Goal: Complete application form: Complete application form

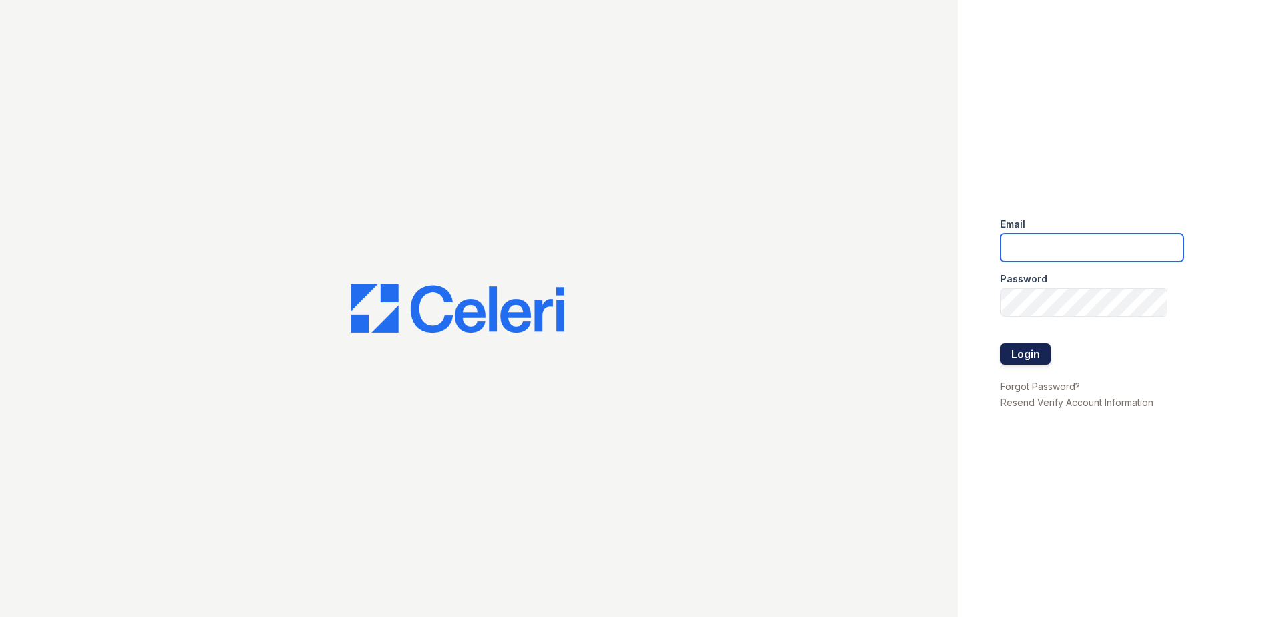
type input "cmullins@trinity-pm.com"
click at [1011, 351] on button "Login" at bounding box center [1026, 353] width 50 height 21
type input "cmullins@trinity-pm.com"
click at [1033, 353] on button "Login" at bounding box center [1026, 353] width 50 height 21
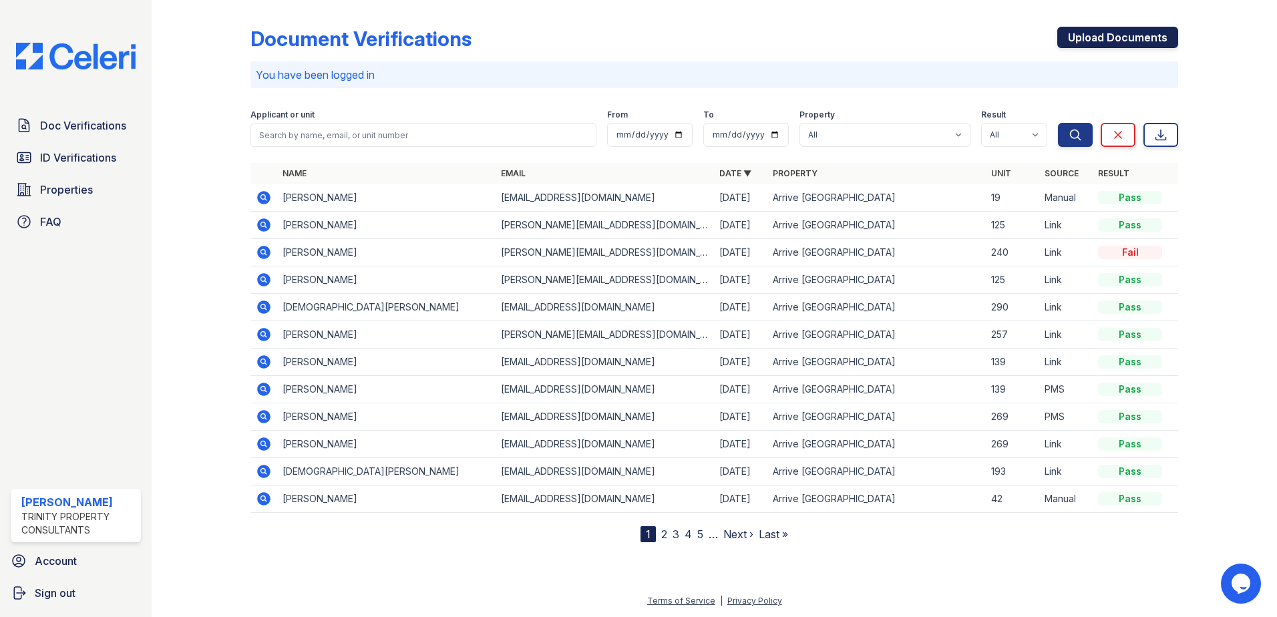
click at [1135, 41] on link "Upload Documents" at bounding box center [1118, 37] width 121 height 21
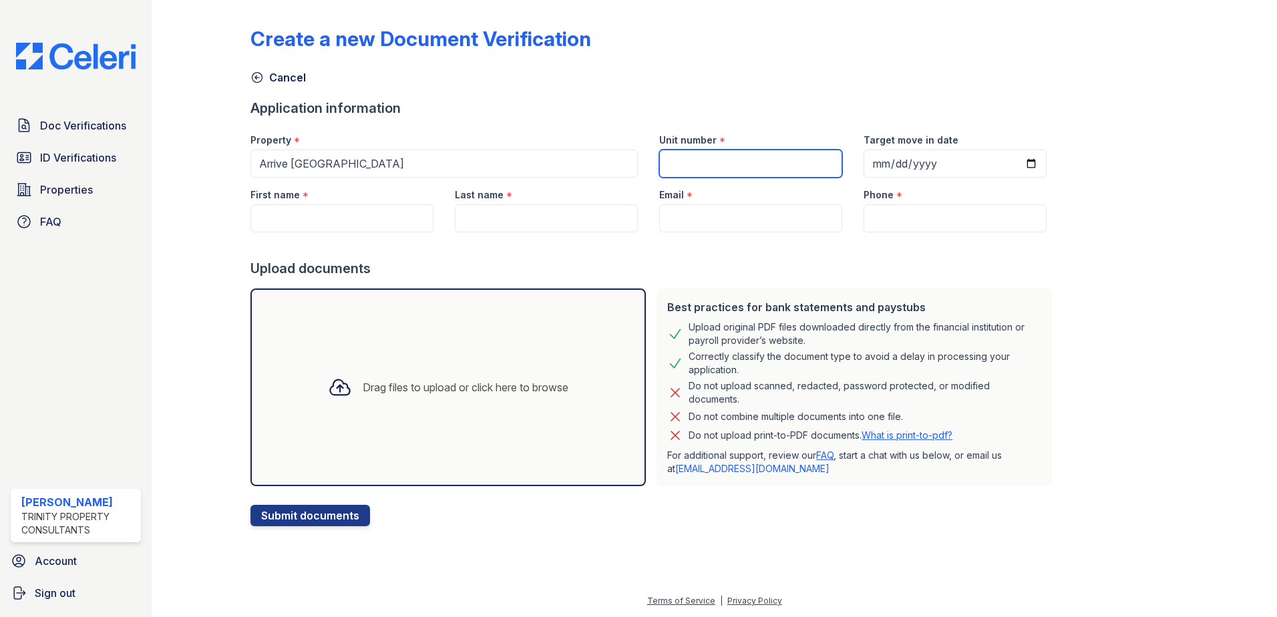
click at [707, 160] on input "Unit number" at bounding box center [750, 164] width 183 height 28
type input "19"
click at [1013, 161] on input "Target move in date" at bounding box center [955, 164] width 183 height 28
click at [1015, 162] on input "Target move in date" at bounding box center [955, 164] width 183 height 28
type input "[DATE]"
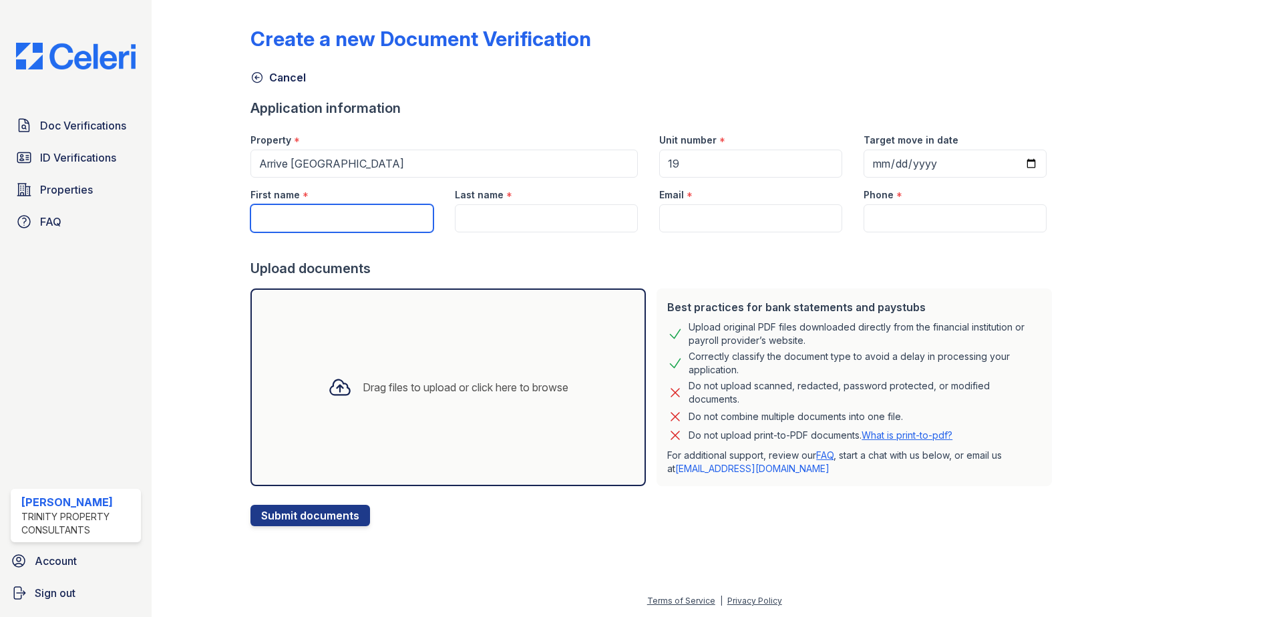
click at [320, 217] on input "First name" at bounding box center [342, 218] width 183 height 28
type input "[PERSON_NAME]"
click at [495, 224] on input "Last name" at bounding box center [546, 218] width 183 height 28
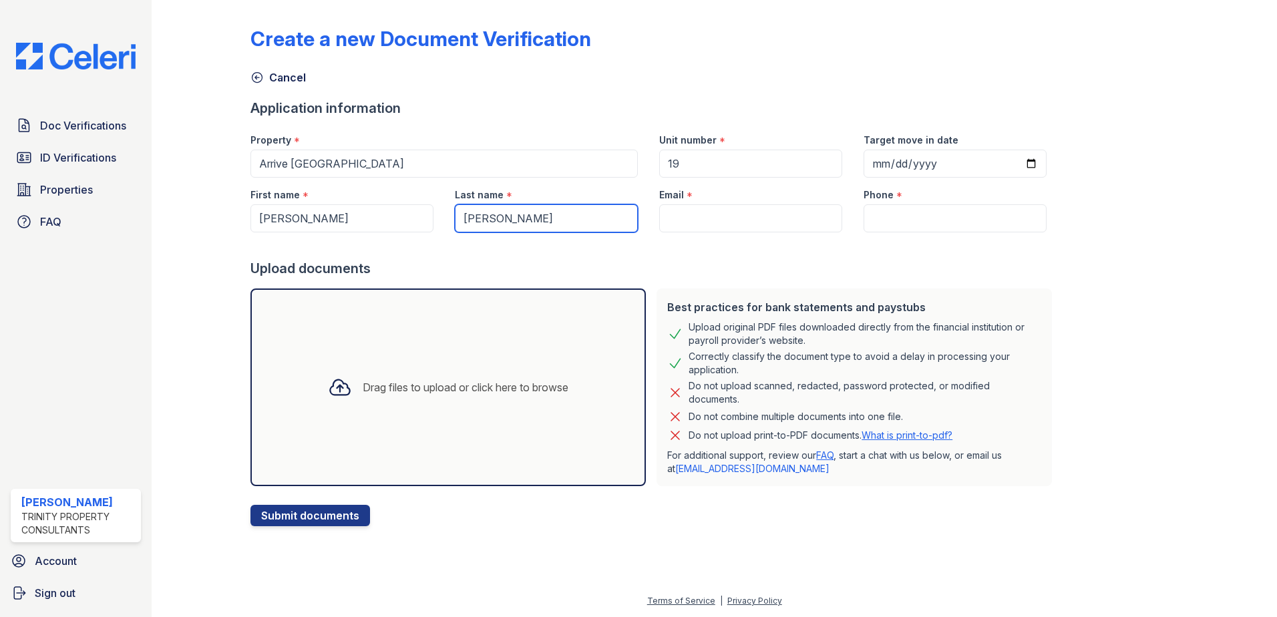
click at [466, 221] on input "[PERSON_NAME]" at bounding box center [546, 218] width 183 height 28
type input "[PERSON_NAME]"
click at [741, 221] on input "Email" at bounding box center [750, 218] width 183 height 28
click at [720, 216] on input "Email" at bounding box center [750, 218] width 183 height 28
paste input "[EMAIL_ADDRESS][DOMAIN_NAME]"
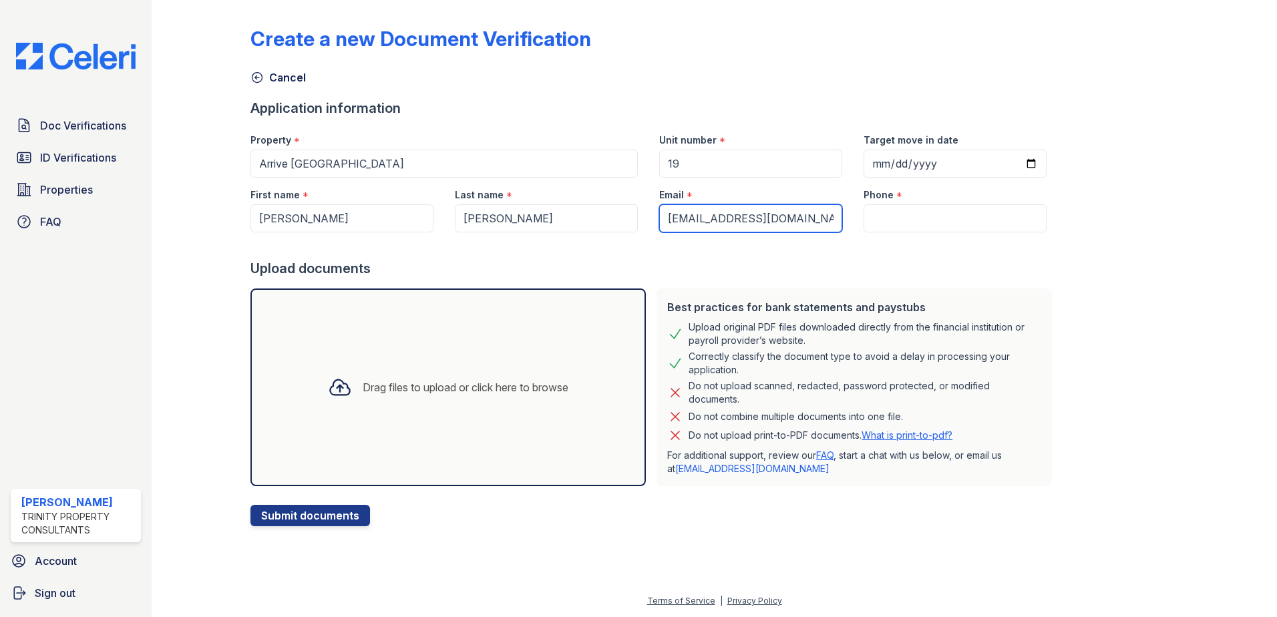
type input "[EMAIL_ADDRESS][DOMAIN_NAME]"
click at [913, 212] on input "Phone" at bounding box center [955, 218] width 183 height 28
paste input "[PHONE_NUMBER]"
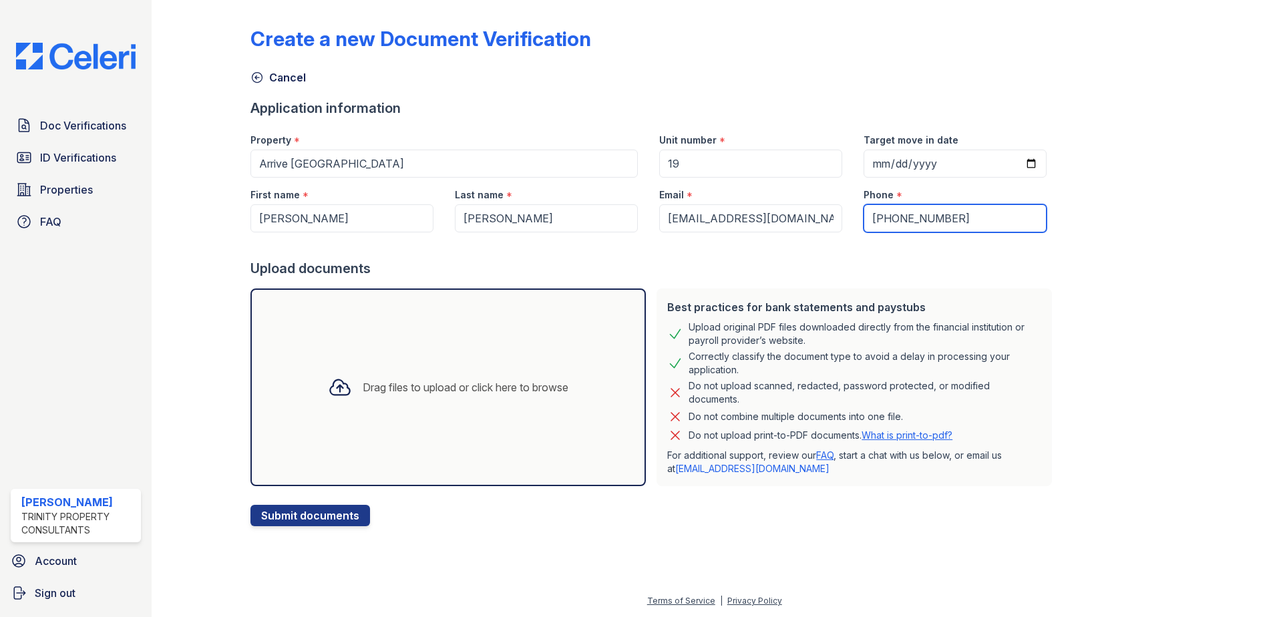
type input "[PHONE_NUMBER]"
click at [1229, 164] on div at bounding box center [1216, 265] width 77 height 521
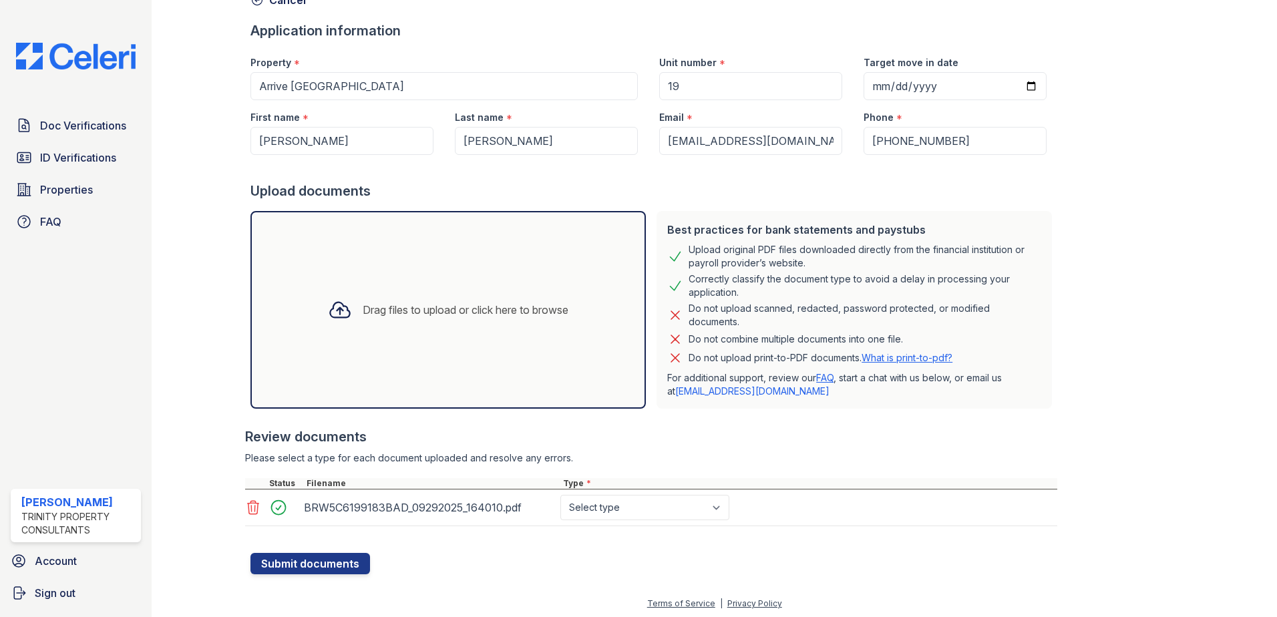
scroll to position [80, 0]
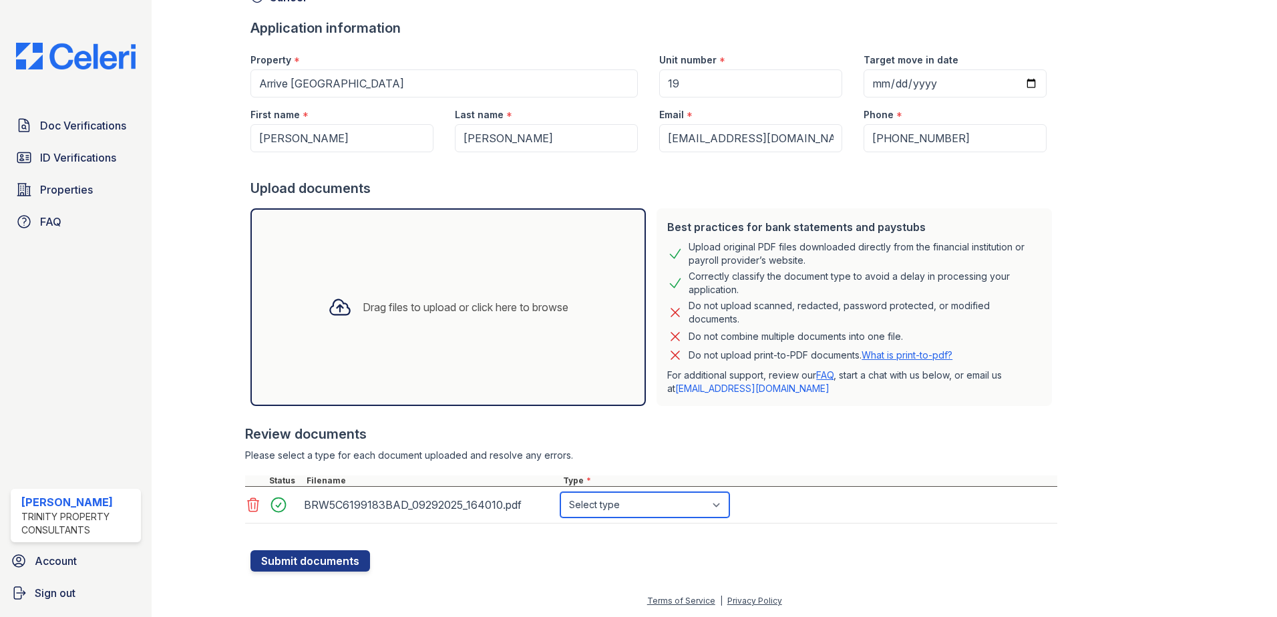
click at [653, 493] on select "Select type Paystub Bank Statement Offer Letter Tax Documents Benefit Award Let…" at bounding box center [644, 504] width 169 height 25
select select "paystub"
click at [560, 492] on select "Select type Paystub Bank Statement Offer Letter Tax Documents Benefit Award Let…" at bounding box center [644, 504] width 169 height 25
click at [287, 562] on button "Submit documents" at bounding box center [311, 560] width 120 height 21
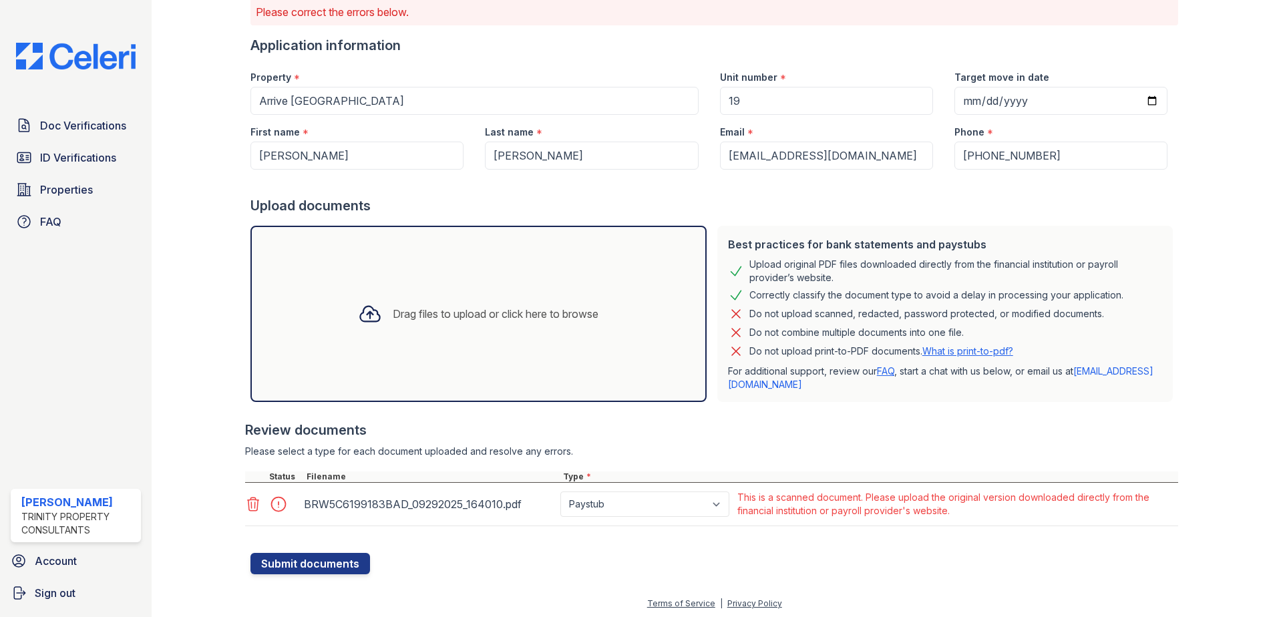
scroll to position [103, 0]
